Goal: Task Accomplishment & Management: Use online tool/utility

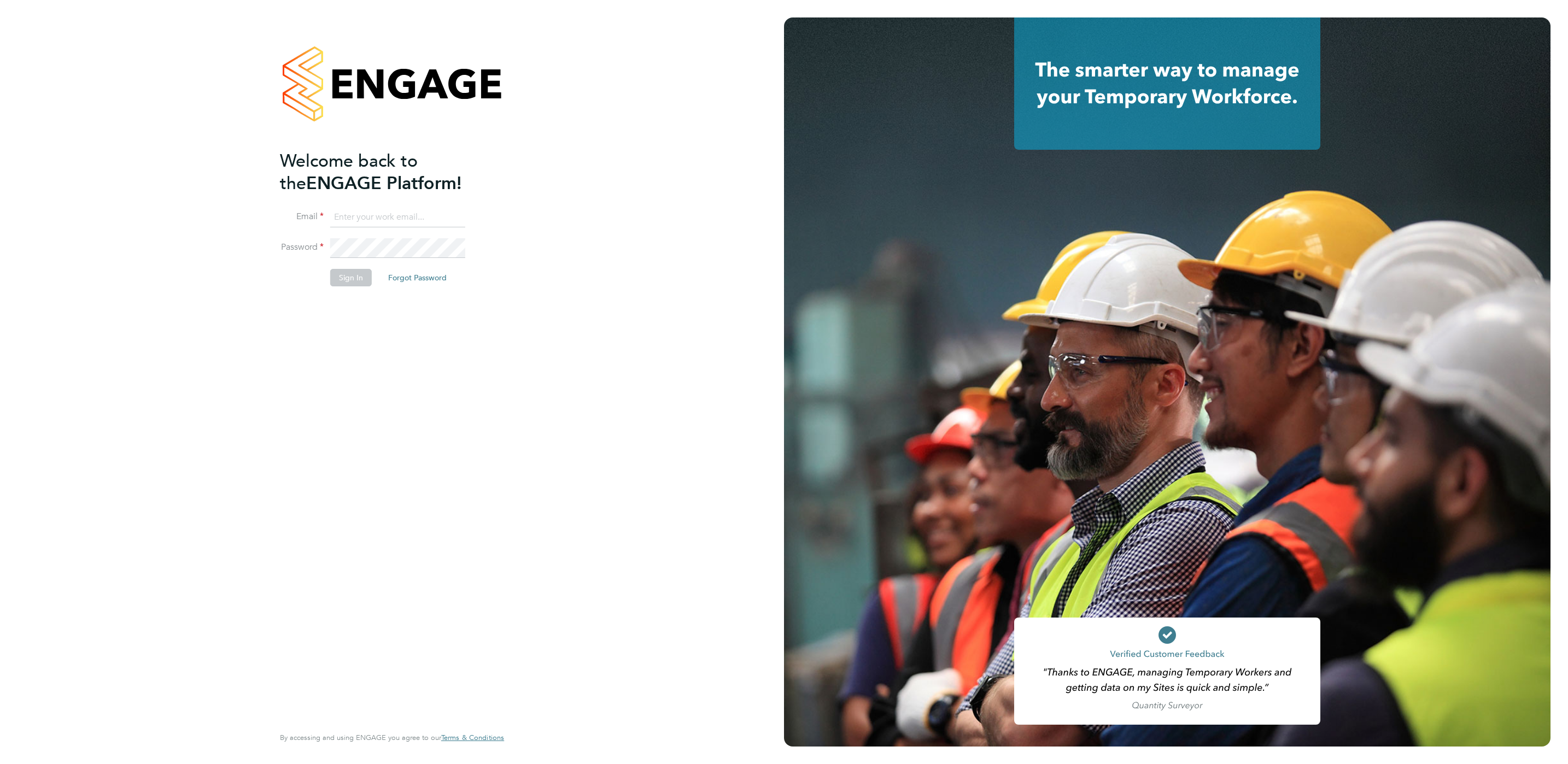
type input "Joe.kynaston@search.co.uk"
click at [341, 274] on button "Sign In" at bounding box center [351, 278] width 42 height 18
click at [338, 277] on div "Sorry, we are having problems connecting to our services." at bounding box center [392, 382] width 784 height 764
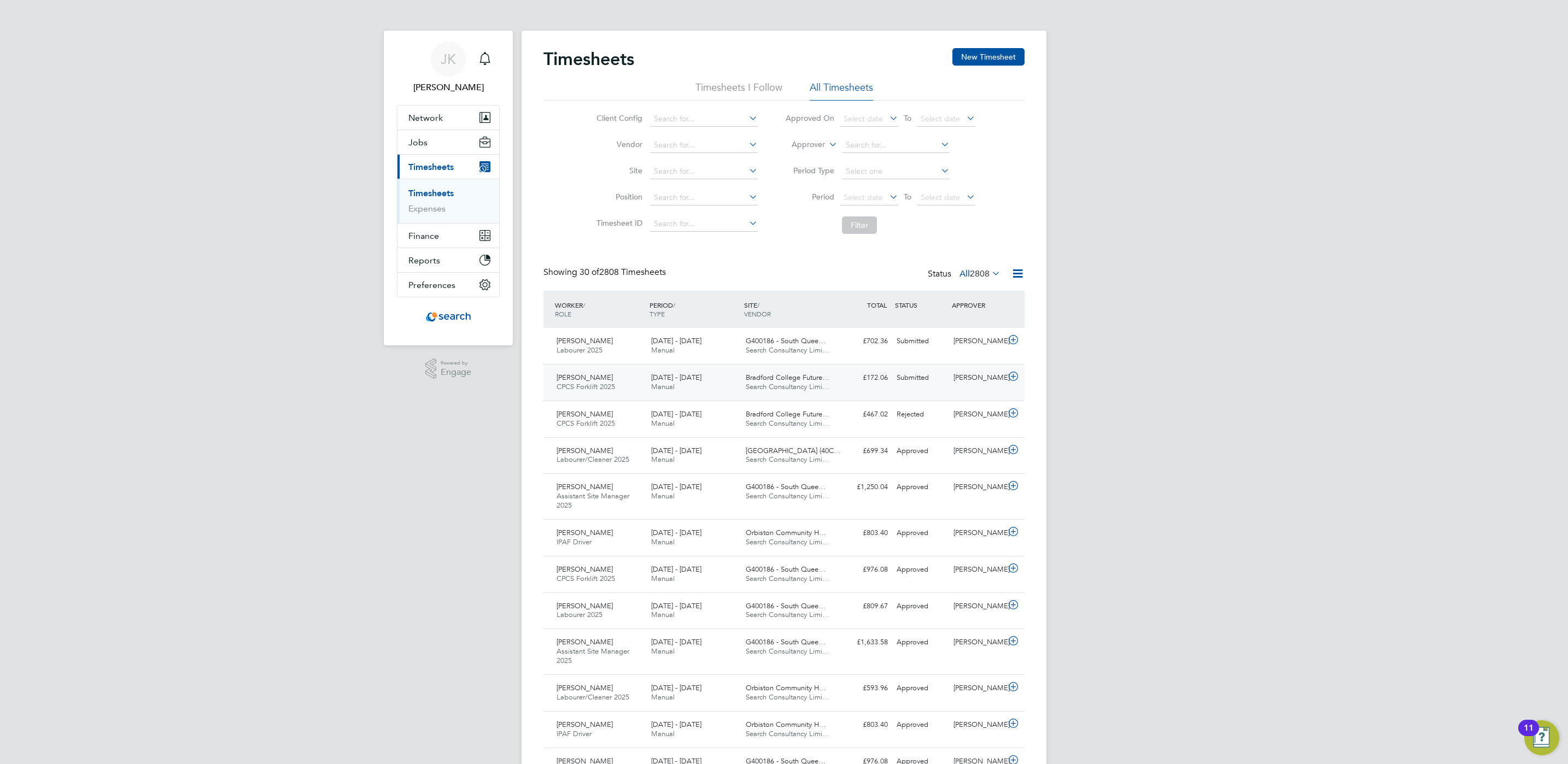
click at [914, 383] on div "Submitted" at bounding box center [921, 377] width 57 height 18
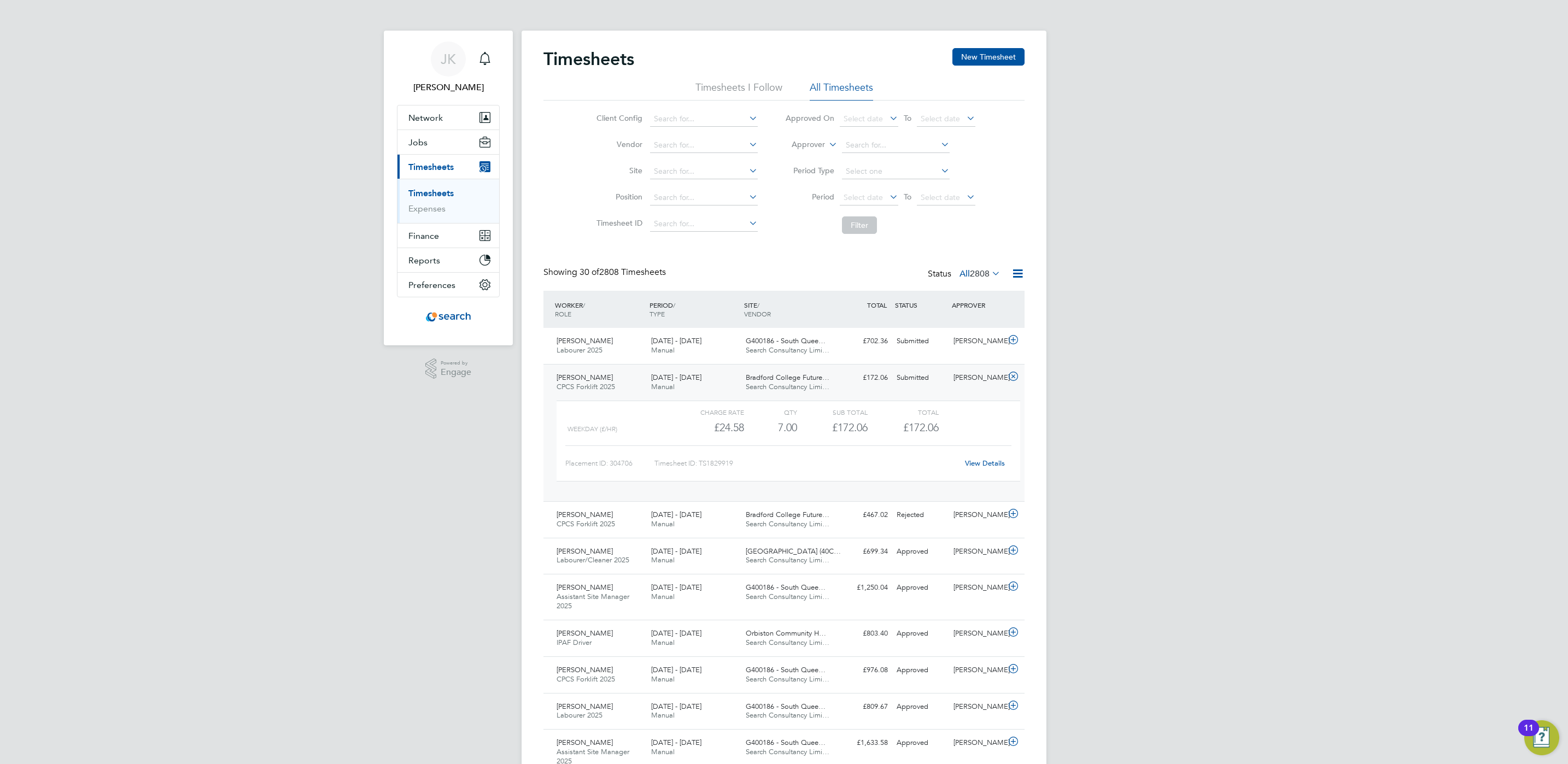
click at [766, 415] on div "QTY" at bounding box center [770, 412] width 53 height 13
click at [768, 388] on span "Search Consultancy Limi…" at bounding box center [788, 386] width 84 height 9
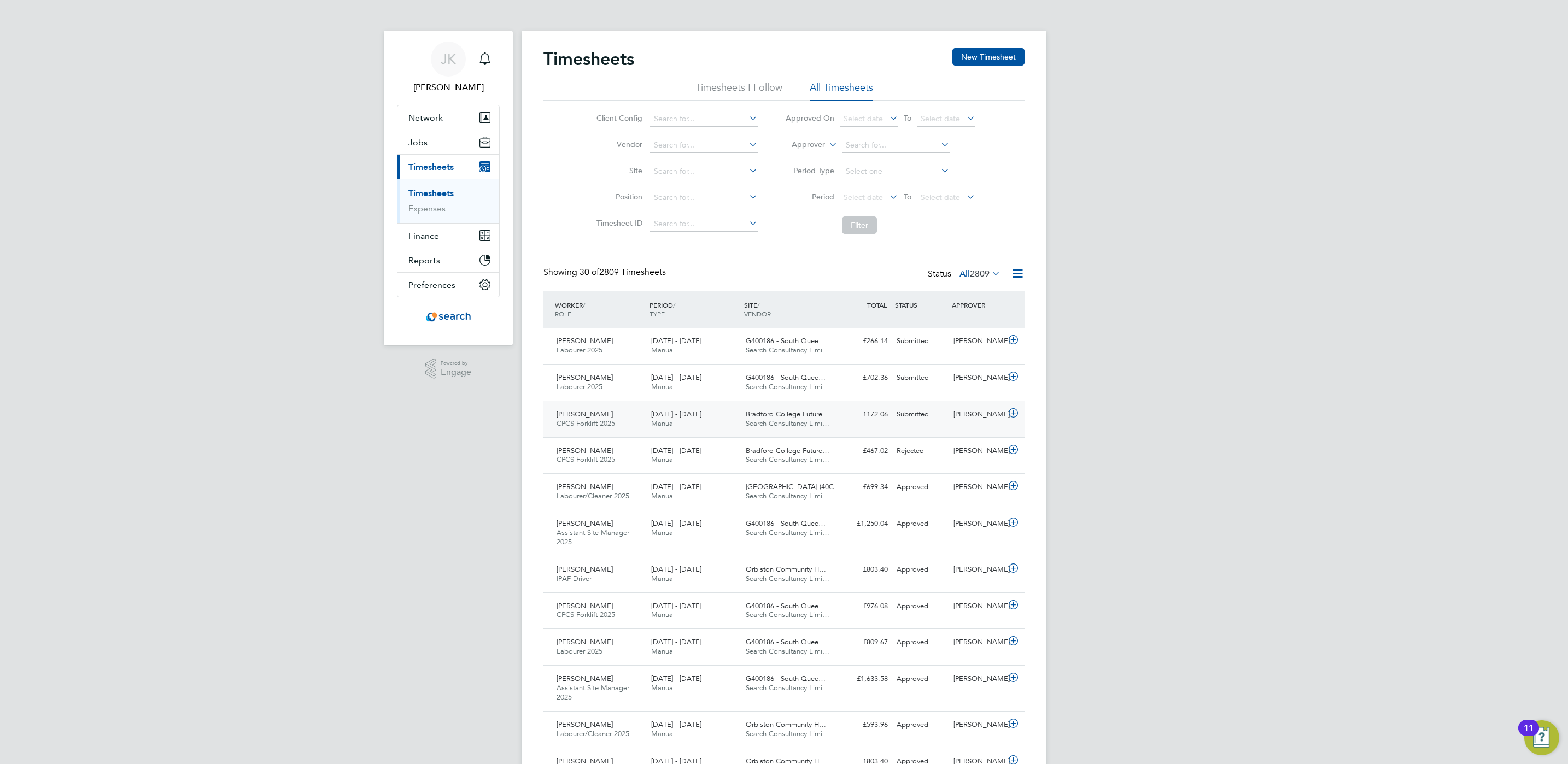
drag, startPoint x: 921, startPoint y: 425, endPoint x: 980, endPoint y: 425, distance: 59.0
click at [980, 425] on div "Mark Lamb CPCS Forklift 2025 20 - 26 Sep 2025 20 - 26 Sep 2025 Manual Bradford …" at bounding box center [784, 418] width 481 height 36
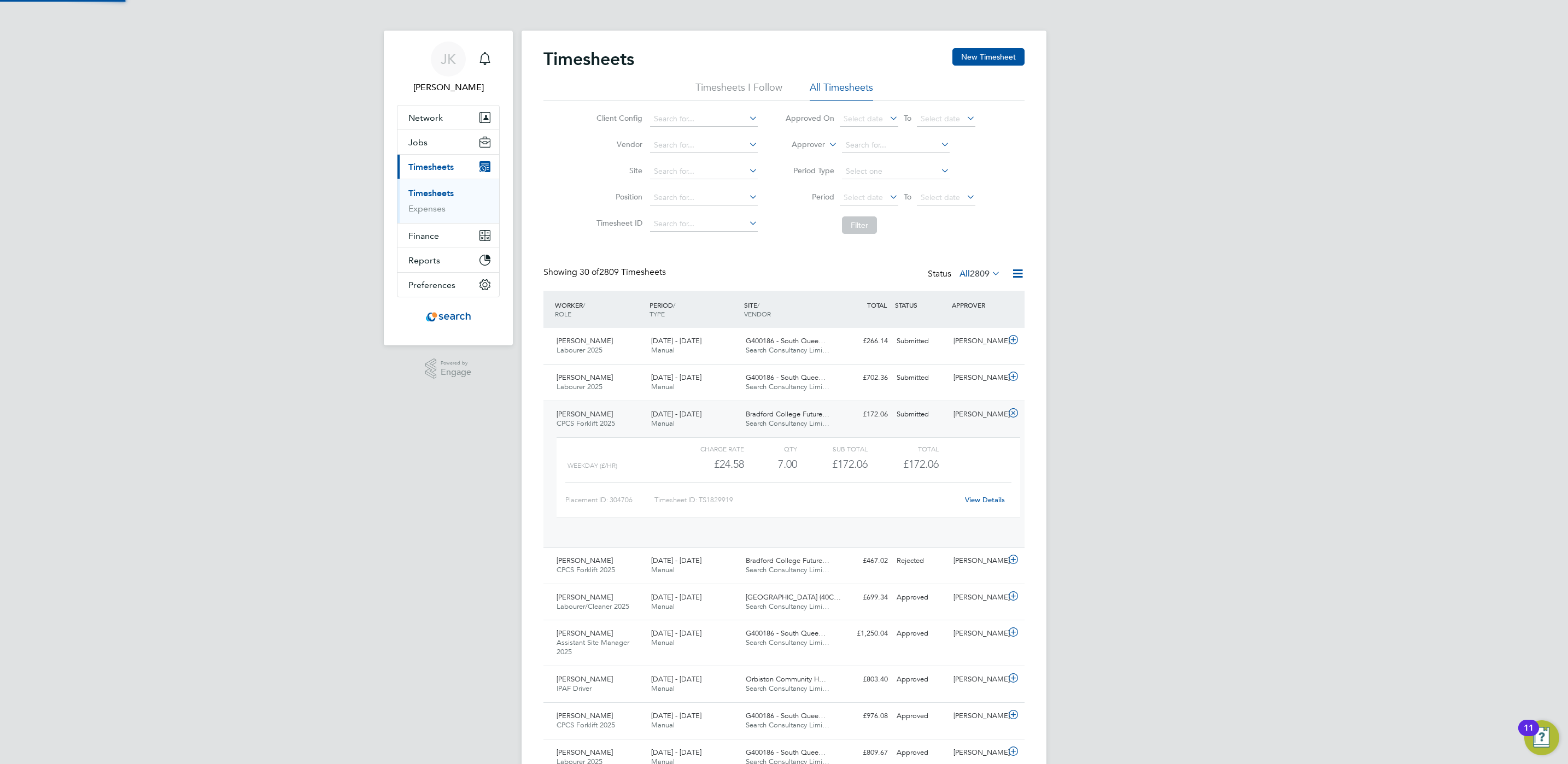
click at [980, 425] on div "Mark Lamb CPCS Forklift 2025 20 - 26 Sep 2025 20 - 26 Sep 2025 Manual Bradford …" at bounding box center [784, 473] width 481 height 147
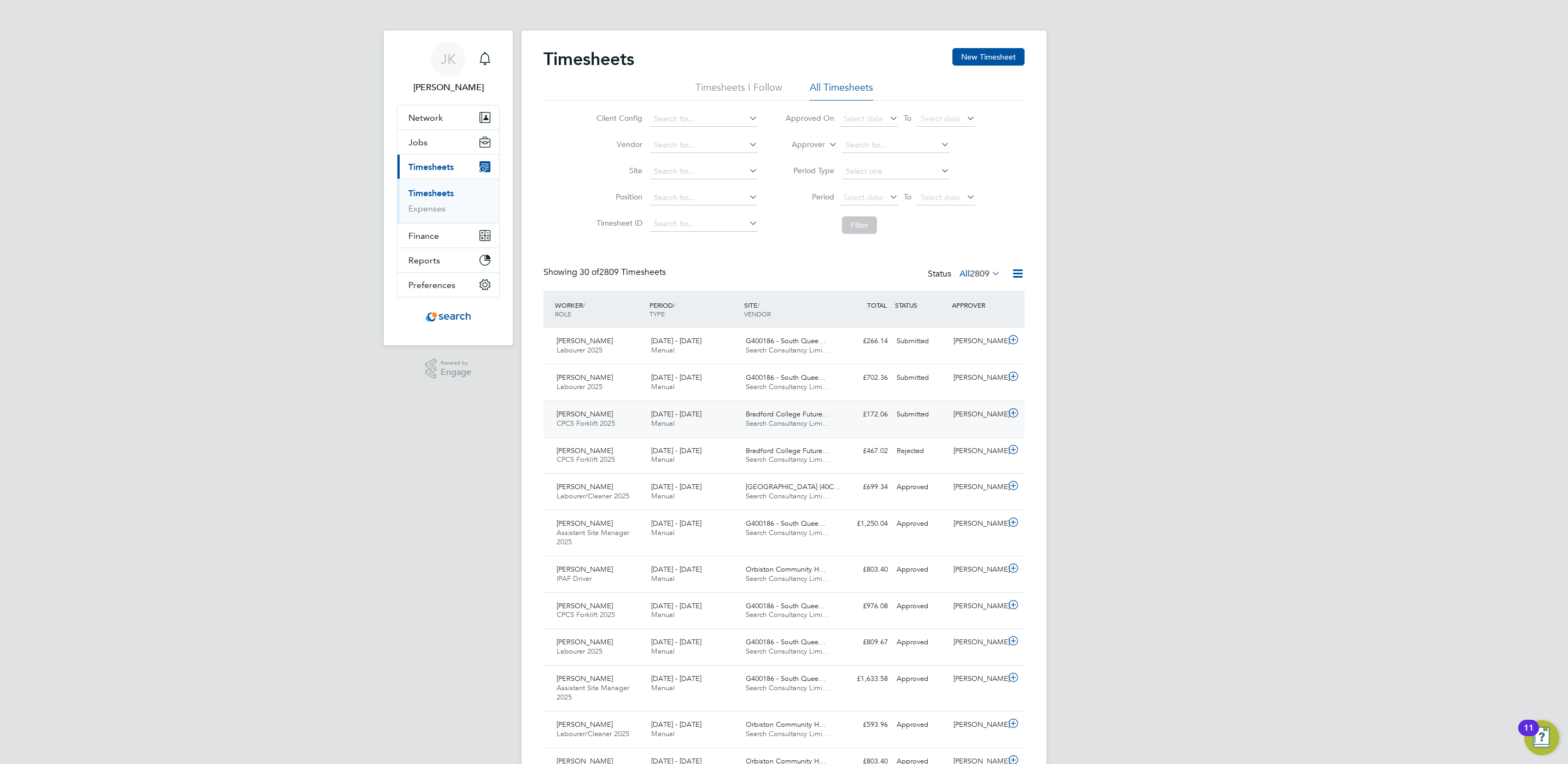
click at [980, 425] on div "Mark Lamb CPCS Forklift 2025 20 - 26 Sep 2025 20 - 26 Sep 2025 Manual Bradford …" at bounding box center [784, 418] width 481 height 36
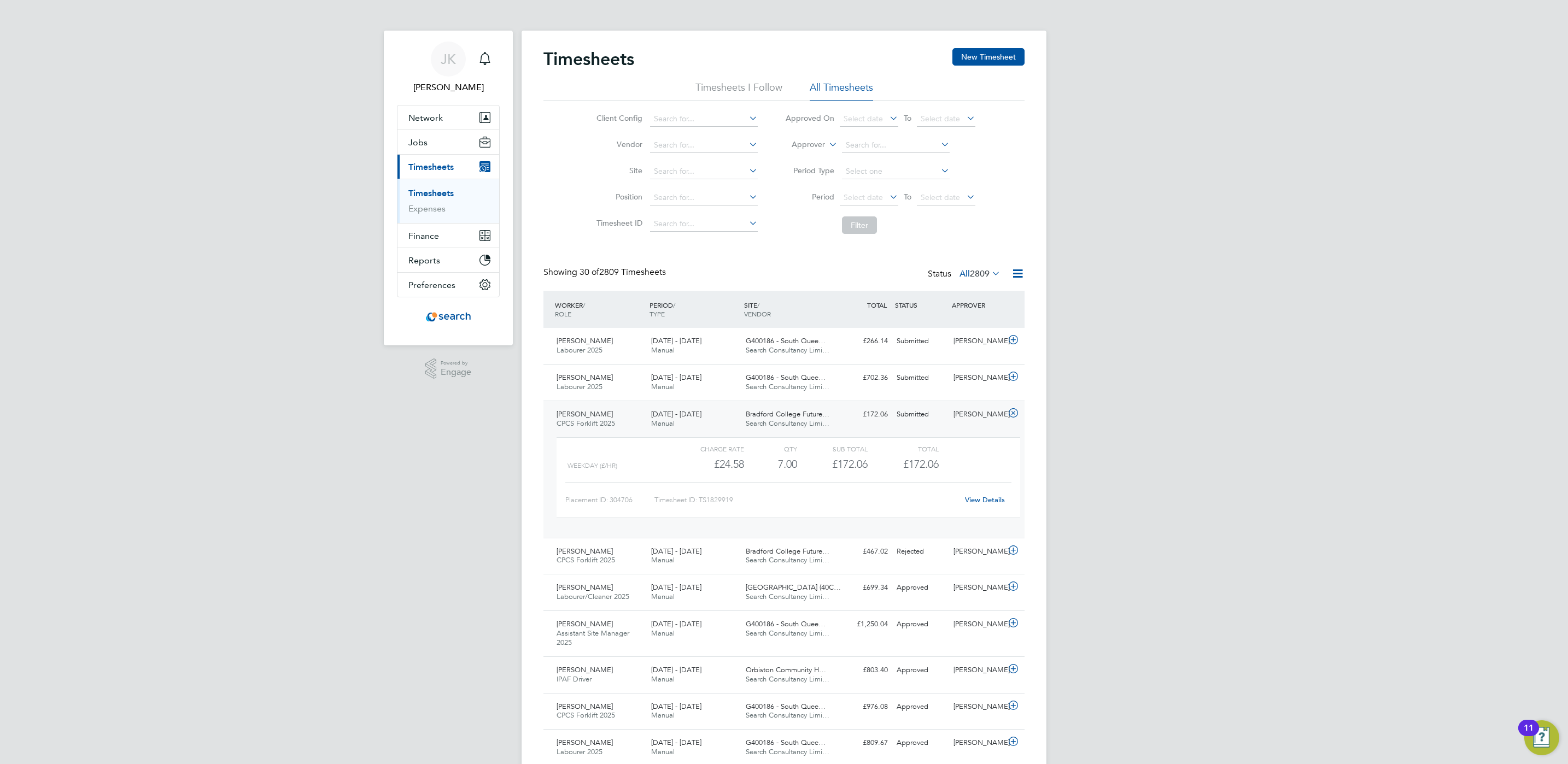
click at [989, 490] on div "Placement ID: 304706 Timesheet ID: TS1829919 View Details" at bounding box center [789, 495] width 446 height 27
click at [996, 498] on link "View Details" at bounding box center [985, 499] width 40 height 9
